Goal: Task Accomplishment & Management: Use online tool/utility

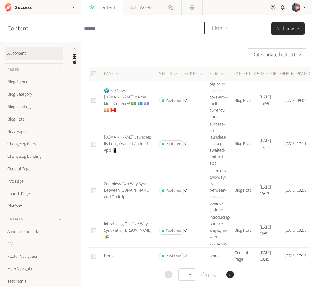
click at [139, 27] on input "text" at bounding box center [142, 28] width 124 height 12
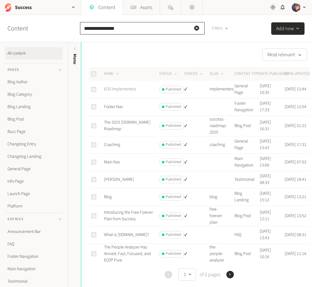
type input "**********"
click at [126, 91] on link "EOS Implementers" at bounding box center [120, 89] width 32 height 6
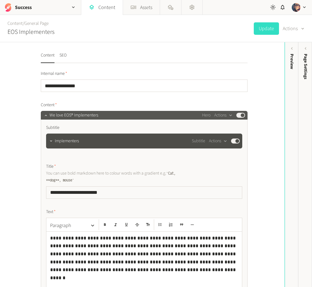
click at [98, 117] on span "We love EOS® Implementers" at bounding box center [73, 115] width 49 height 7
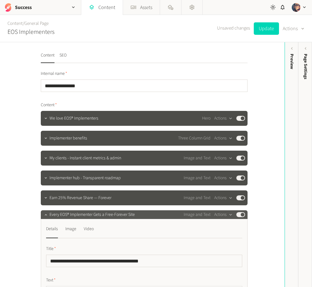
click at [98, 213] on span "Every EOS® Implementer Gets a Free-Forever Site" at bounding box center [91, 215] width 85 height 7
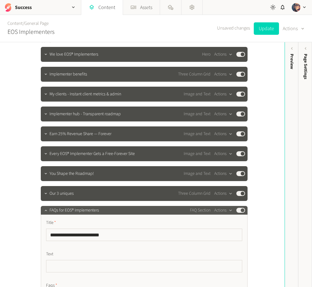
scroll to position [65, 0]
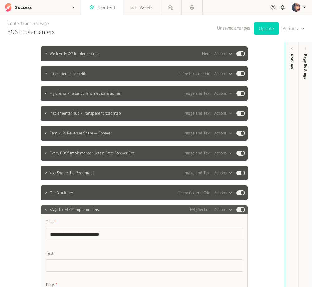
click at [99, 210] on span "FAQs for EOS® Implementers" at bounding box center [73, 210] width 49 height 7
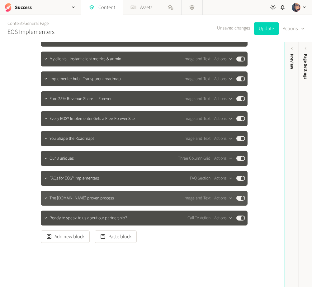
scroll to position [105, 0]
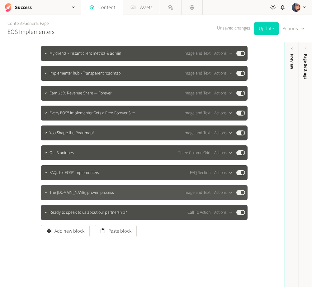
click at [96, 195] on span "The [DOMAIN_NAME] proven process" at bounding box center [81, 193] width 64 height 7
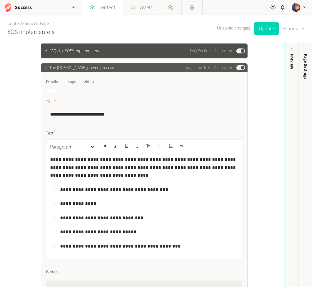
scroll to position [230, 0]
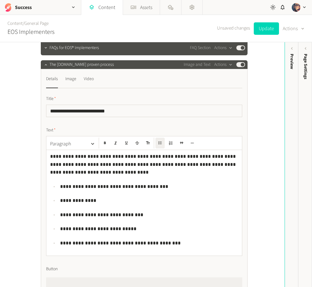
click at [156, 184] on p "**********" at bounding box center [149, 187] width 178 height 8
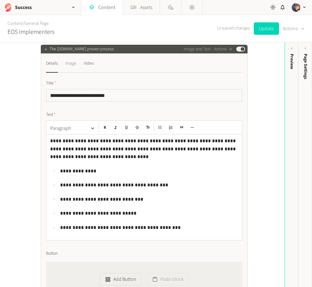
click at [76, 63] on div "Image" at bounding box center [70, 63] width 11 height 10
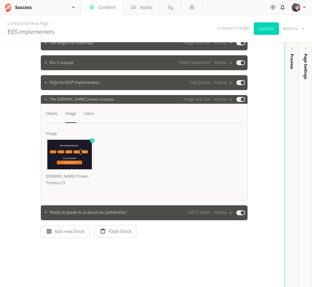
click at [91, 141] on icon "button" at bounding box center [92, 141] width 4 height 4
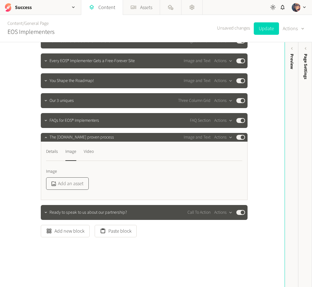
click at [73, 182] on button "Add an asset" at bounding box center [67, 184] width 43 height 12
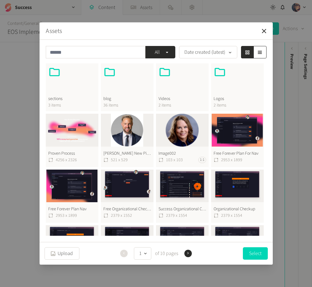
click at [82, 130] on button "Proven Process 4256 x 2326" at bounding box center [72, 140] width 53 height 53
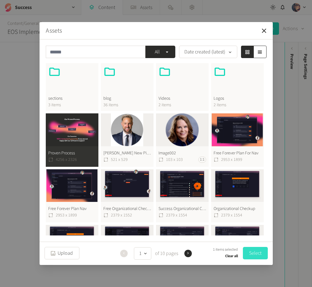
click at [260, 252] on button "Select" at bounding box center [255, 253] width 25 height 12
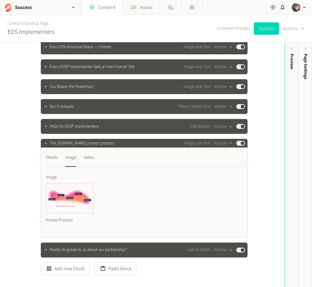
scroll to position [141, 0]
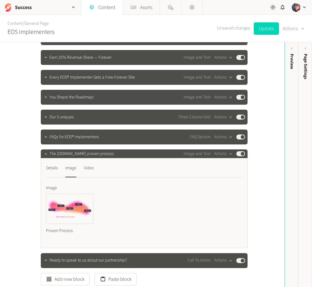
click at [264, 36] on div "Unsaved changes Update Actions" at bounding box center [260, 28] width 87 height 27
click at [264, 24] on button "Update" at bounding box center [265, 28] width 25 height 12
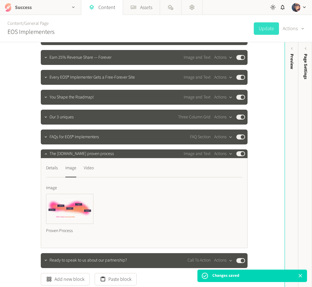
click at [20, 11] on div "Success" at bounding box center [40, 7] width 81 height 15
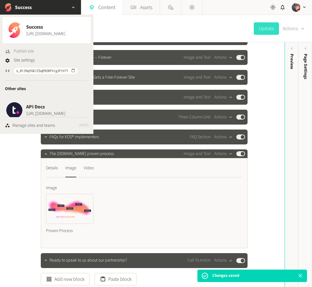
click at [22, 49] on span "Publish site" at bounding box center [24, 51] width 20 height 7
